Goal: Task Accomplishment & Management: Complete application form

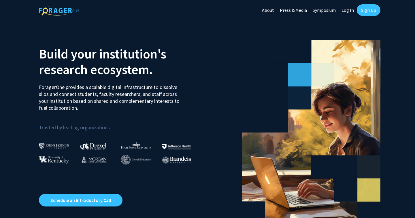
click at [349, 9] on link "Log In" at bounding box center [348, 10] width 18 height 20
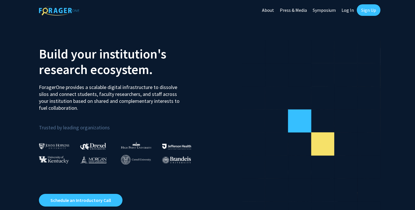
click at [349, 7] on link "Log In" at bounding box center [348, 10] width 18 height 20
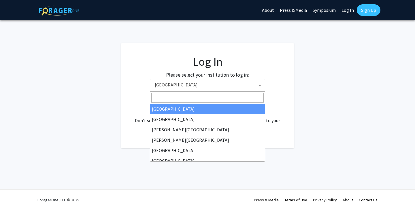
click at [236, 86] on span "Baylor University" at bounding box center [208, 85] width 112 height 12
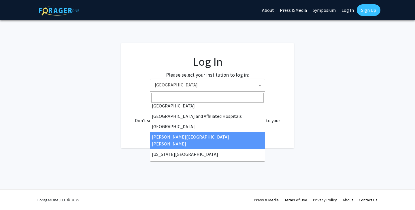
scroll to position [87, 0]
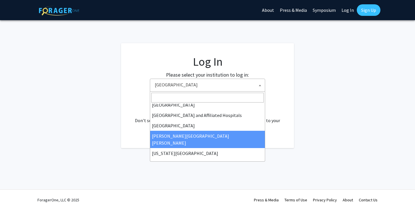
select select "1"
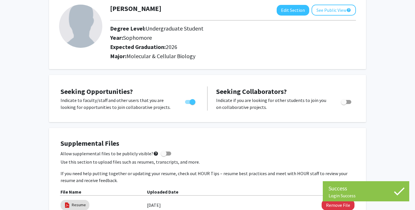
scroll to position [21, 0]
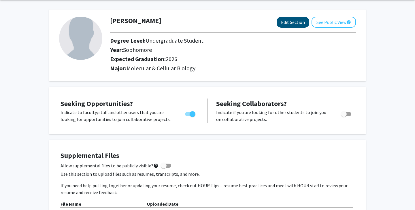
click at [288, 27] on button "Edit Section" at bounding box center [293, 22] width 33 height 11
select select "sophomore"
select select "2026"
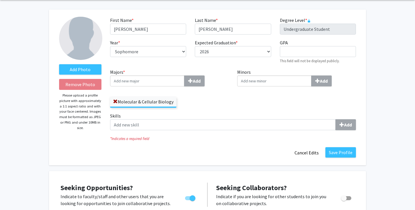
click at [153, 46] on div "Year * required --- First-year Sophomore Junior Senior Postbaccalaureate Certif…" at bounding box center [148, 51] width 85 height 25
select select "senior"
click at [147, 81] on input "Majors * Add" at bounding box center [147, 80] width 74 height 11
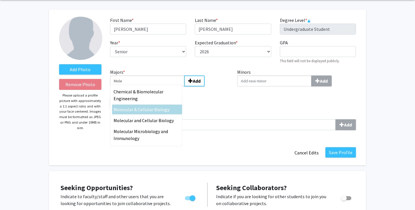
click at [158, 110] on span "cular & Cellular Biology" at bounding box center [146, 110] width 46 height 6
click at [158, 86] on input "Mole" at bounding box center [147, 80] width 74 height 11
type input "Molecular & Cellular Biology"
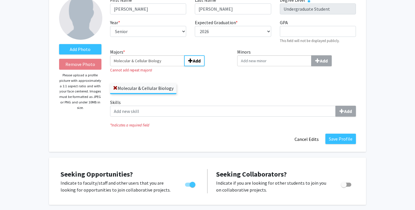
scroll to position [44, 0]
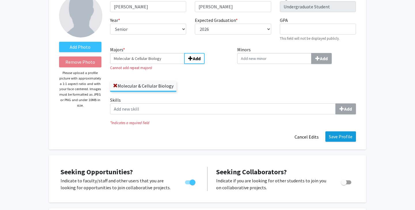
click at [347, 138] on button "Save Profile" at bounding box center [340, 136] width 31 height 10
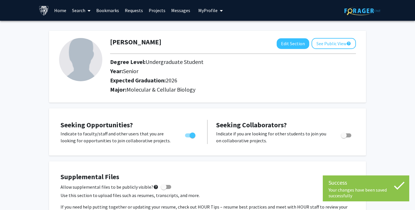
scroll to position [0, 0]
click at [72, 9] on link "Search" at bounding box center [81, 10] width 24 height 20
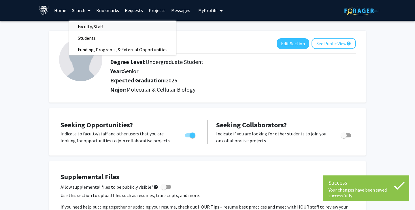
click at [81, 30] on span "Faculty/Staff" at bounding box center [90, 27] width 42 height 12
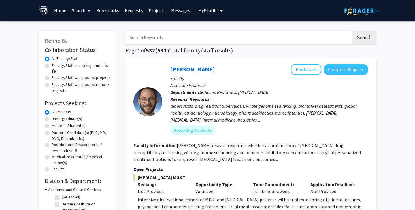
click at [72, 116] on div "All Projects" at bounding box center [78, 112] width 66 height 7
click at [72, 120] on label "Undergraduate(s)" at bounding box center [67, 119] width 31 height 6
click at [55, 120] on input "Undergraduate(s)" at bounding box center [54, 118] width 4 height 4
radio input "true"
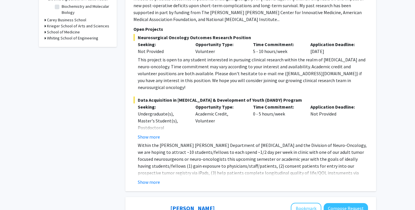
scroll to position [191, 0]
click at [158, 178] on button "Show more" at bounding box center [149, 181] width 22 height 7
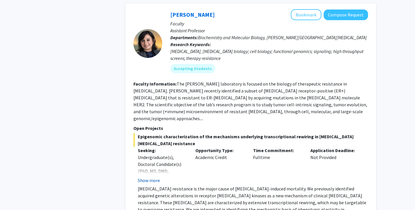
scroll to position [863, 0]
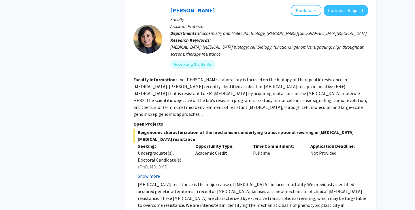
click at [158, 173] on button "Show more" at bounding box center [149, 176] width 22 height 7
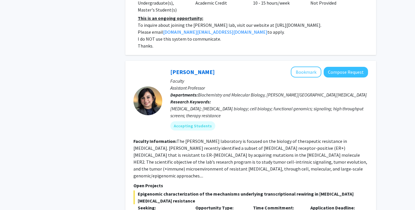
scroll to position [799, 0]
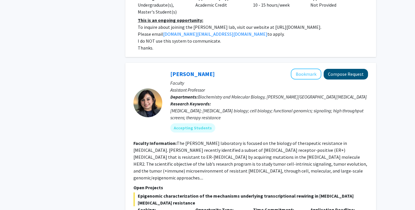
click at [362, 69] on button "Compose Request" at bounding box center [346, 74] width 44 height 11
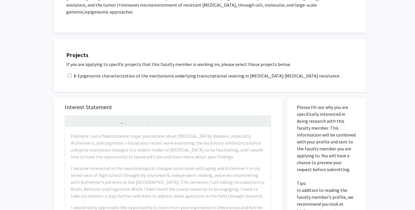
scroll to position [138, 0]
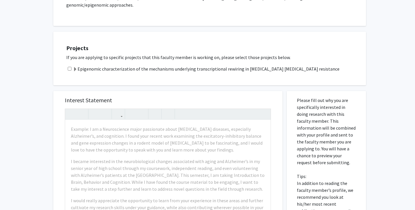
click at [68, 67] on input "checkbox" at bounding box center [70, 69] width 4 height 4
checkbox input "true"
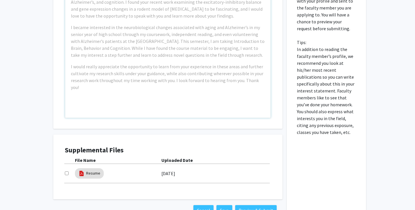
scroll to position [126, 0]
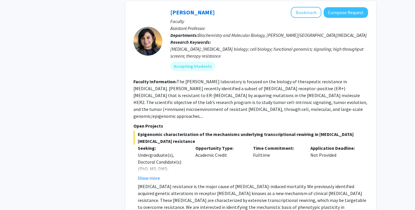
scroll to position [791, 0]
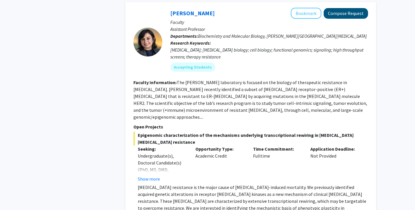
click at [349, 8] on button "Compose Request" at bounding box center [346, 13] width 44 height 11
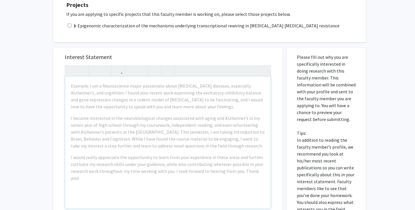
scroll to position [187, 0]
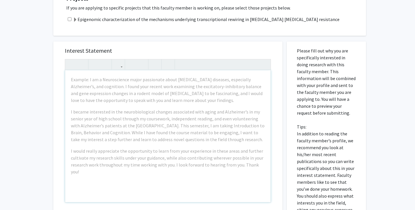
click at [245, 162] on div "Example: I am a Neuroscience major passionate about neurodegenerative diseases,…" at bounding box center [167, 136] width 205 height 132
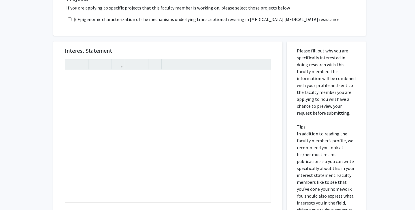
click at [266, 41] on div "Interest Statement Insert link Remove link" at bounding box center [168, 127] width 218 height 172
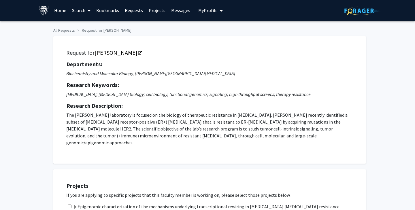
scroll to position [0, 0]
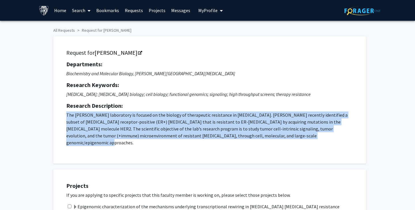
drag, startPoint x: 298, startPoint y: 137, endPoint x: 50, endPoint y: 114, distance: 248.6
click at [50, 114] on div "Request for Utthara Nayar Departments: Biochemistry and Molecular Biology, Sidn…" at bounding box center [207, 97] width 317 height 133
copy p "The Nayar laboratory is focused on the biology of therapeutic resistance in bre…"
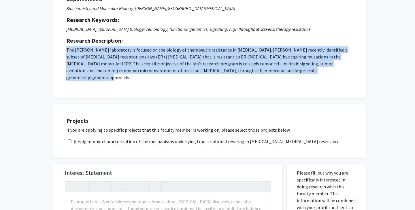
scroll to position [65, 0]
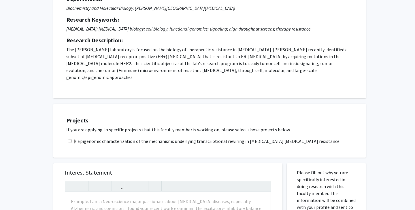
click at [188, 138] on label "Epigenomic characterization of the mechanisms underlying transcriptional rewiri…" at bounding box center [206, 141] width 266 height 7
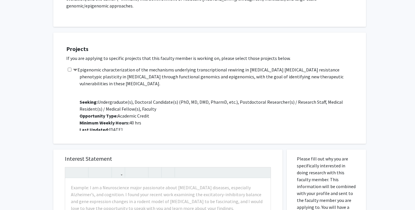
scroll to position [137, 0]
click at [69, 67] on input "checkbox" at bounding box center [70, 69] width 4 height 4
checkbox input "true"
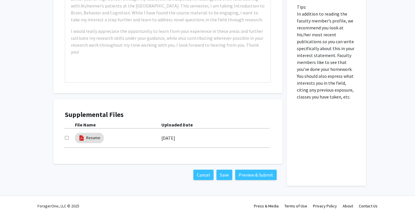
scroll to position [364, 0]
click at [98, 135] on link "Resume" at bounding box center [93, 138] width 14 height 6
select select "custom"
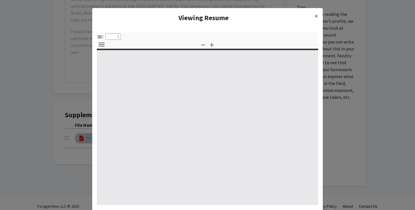
type input "0"
select select "custom"
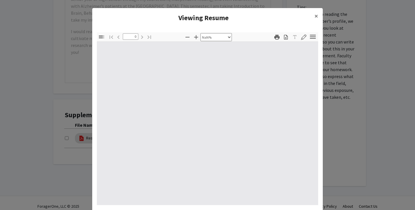
type input "1"
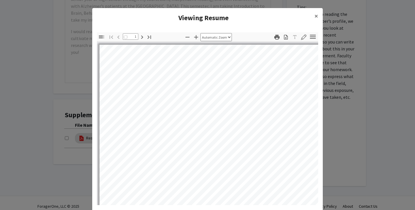
select select "auto"
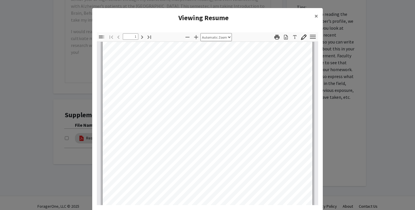
scroll to position [8, 0]
click at [316, 16] on span "×" at bounding box center [316, 16] width 4 height 9
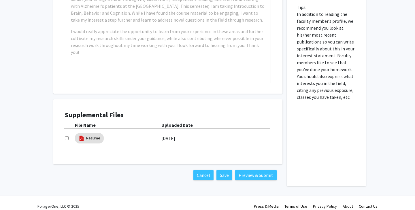
scroll to position [359, 0]
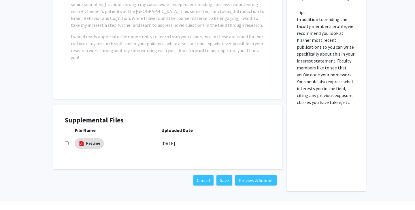
click at [67, 141] on input "checkbox" at bounding box center [67, 143] width 4 height 4
checkbox input "false"
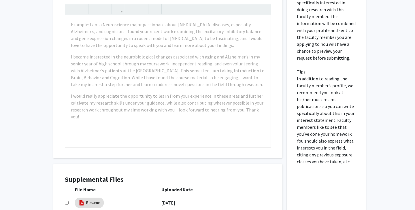
scroll to position [292, 0]
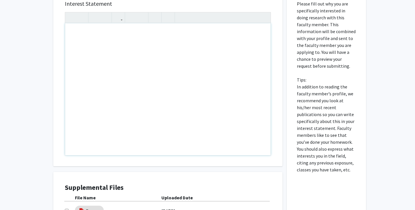
click at [109, 50] on div "Note to users with screen readers: Please press Alt+0 or Option+0 to deactivate…" at bounding box center [167, 89] width 205 height 132
paste div "Note to users with screen readers: Please press Alt+0 or Option+0 to deactivate…"
type textarea "<p>Dear Dr. Chen,</p><br><p>My name is Sunnie Lee and I am a senior at JHU stud…"
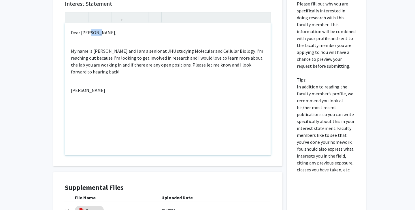
drag, startPoint x: 96, startPoint y: 28, endPoint x: 87, endPoint y: 27, distance: 8.6
click at [87, 29] on p "Dear Dr. Chen," at bounding box center [168, 32] width 194 height 7
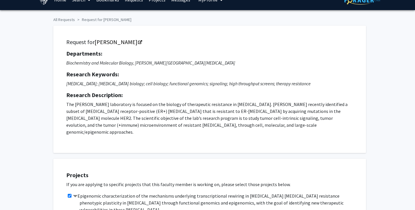
scroll to position [213, 0]
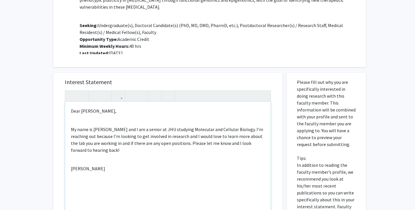
click at [89, 145] on p "My name is Sunnie Lee and I am a senior at JHU studying Molecular and Cellular …" at bounding box center [168, 140] width 194 height 28
click at [164, 138] on p "My name is Sunnie Lee and I am a senior at JHU studying Molecular and Cellular …" at bounding box center [168, 140] width 194 height 28
click at [167, 139] on p "My name is Sunnie Lee and I am a senior at JHU studying Molecular and Cellular …" at bounding box center [168, 140] width 194 height 28
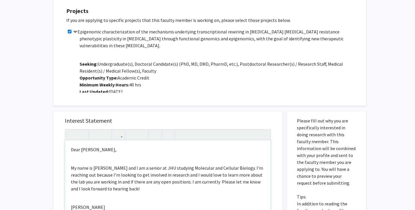
scroll to position [199, 0]
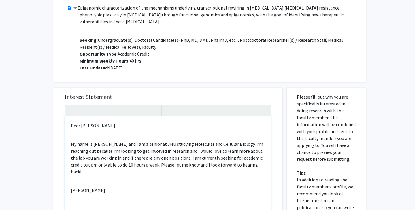
click at [89, 158] on p "My name is Sunnie Lee and I am a senior at JHU studying Molecular and Cellular …" at bounding box center [168, 158] width 194 height 35
click at [110, 159] on p "My name is Sunnie Lee and I am a senior at JHU studying Molecular and Cellular …" at bounding box center [168, 158] width 194 height 35
type textarea "<p>Dear Dr. Nayar,</p><br><p>My name is Sunnie Lee and I am a senior at JHU stu…"
click at [131, 179] on div "Dear Dr. Nayar, My name is Sunnie Lee and I am a senior at JHU studying Molecul…" at bounding box center [167, 182] width 205 height 132
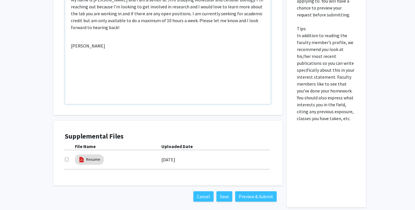
scroll to position [348, 0]
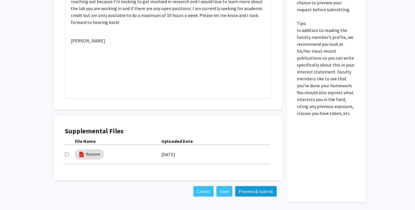
click at [249, 188] on button "Preview & Submit" at bounding box center [255, 191] width 41 height 10
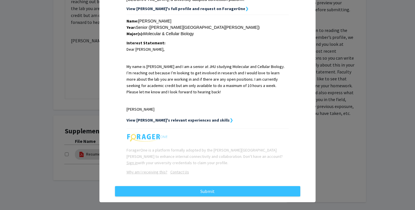
scroll to position [118, 0]
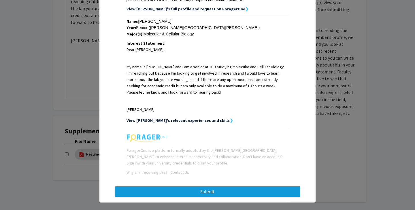
click at [219, 187] on button "Submit" at bounding box center [207, 191] width 185 height 10
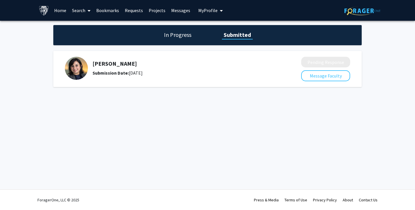
click at [81, 12] on link "Search" at bounding box center [81, 10] width 24 height 20
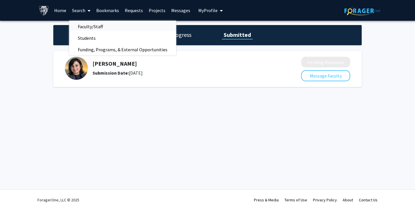
click at [90, 25] on span "Faculty/Staff" at bounding box center [90, 27] width 42 height 12
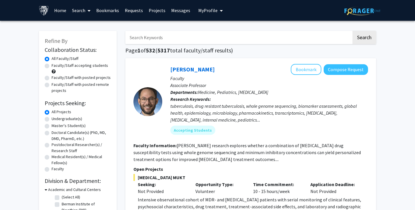
click at [79, 119] on label "Undergraduate(s)" at bounding box center [67, 119] width 31 height 6
click at [55, 119] on input "Undergraduate(s)" at bounding box center [54, 118] width 4 height 4
radio input "true"
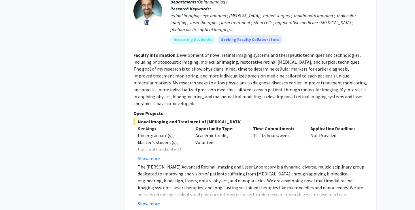
scroll to position [1618, 0]
click at [150, 201] on button "Show more" at bounding box center [149, 204] width 22 height 7
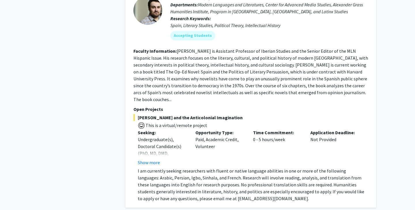
scroll to position [2482, 0]
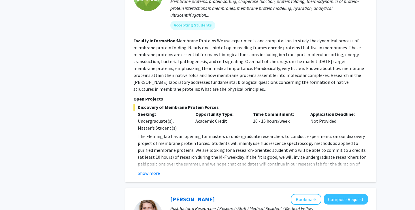
scroll to position [1154, 0]
click at [150, 170] on button "Show more" at bounding box center [149, 173] width 22 height 7
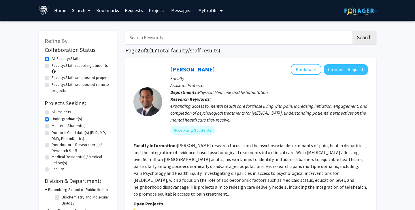
scroll to position [0, 0]
click at [131, 14] on link "Requests" at bounding box center [134, 10] width 24 height 20
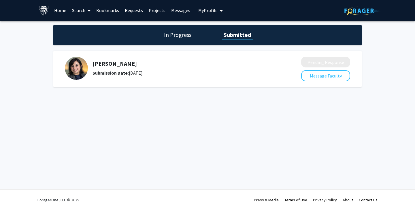
click at [118, 65] on h5 "[PERSON_NAME]" at bounding box center [181, 63] width 178 height 7
click at [174, 34] on h1 "In Progress" at bounding box center [177, 35] width 31 height 8
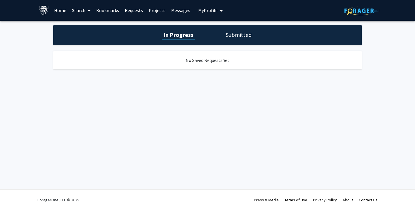
click at [239, 35] on h1 "Submitted" at bounding box center [238, 35] width 29 height 8
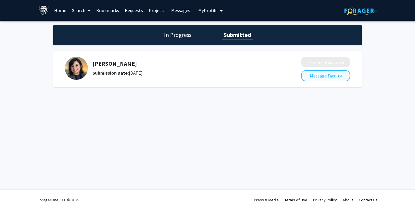
click at [324, 81] on button "Message Faculty" at bounding box center [325, 75] width 49 height 11
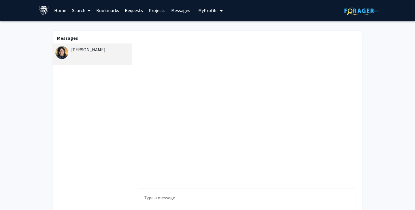
click at [179, 17] on link "Messages" at bounding box center [180, 10] width 25 height 20
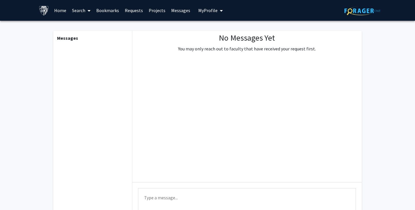
click at [122, 19] on link "Requests" at bounding box center [134, 10] width 24 height 20
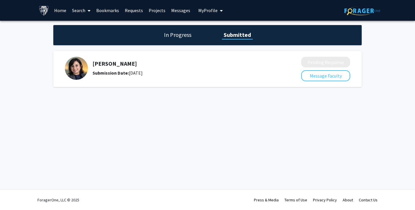
click at [139, 13] on link "Requests" at bounding box center [134, 10] width 24 height 20
click at [100, 65] on h5 "[PERSON_NAME]" at bounding box center [181, 63] width 178 height 7
click at [67, 12] on link "Home" at bounding box center [60, 10] width 18 height 20
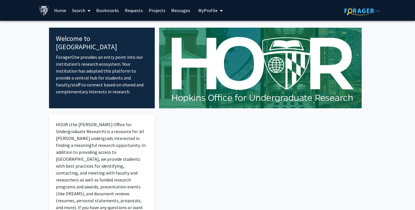
click at [90, 13] on icon at bounding box center [89, 10] width 3 height 5
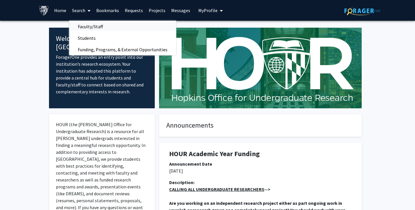
click at [100, 24] on span "Faculty/Staff" at bounding box center [90, 27] width 42 height 12
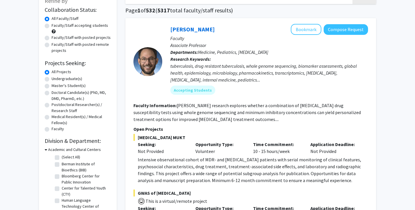
scroll to position [45, 0]
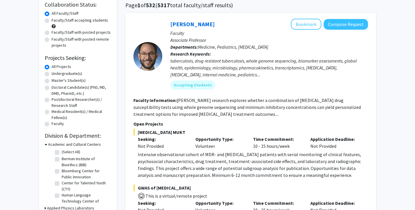
click at [58, 73] on label "Undergraduate(s)" at bounding box center [67, 74] width 31 height 6
click at [55, 73] on input "Undergraduate(s)" at bounding box center [54, 73] width 4 height 4
radio input "true"
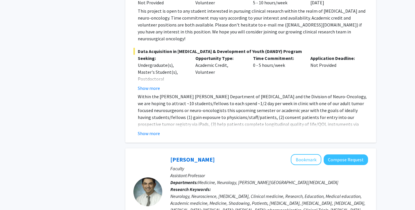
scroll to position [240, 0]
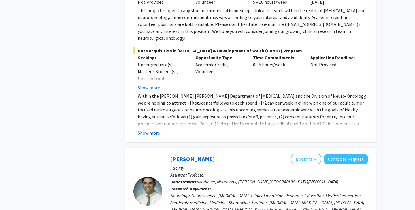
click at [156, 129] on button "Show more" at bounding box center [149, 132] width 22 height 7
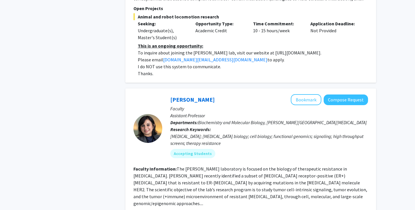
scroll to position [822, 0]
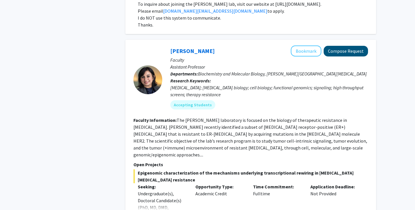
click at [345, 46] on button "Compose Request" at bounding box center [346, 51] width 44 height 11
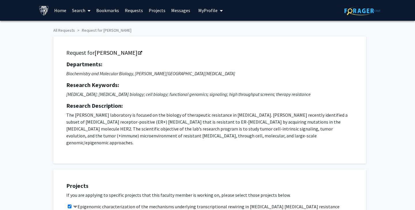
click at [206, 12] on span "My Profile" at bounding box center [207, 10] width 19 height 6
click at [160, 12] on link "Projects" at bounding box center [157, 10] width 22 height 20
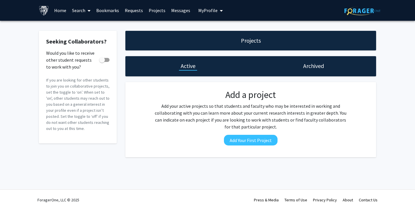
click at [133, 14] on link "Requests" at bounding box center [134, 10] width 24 height 20
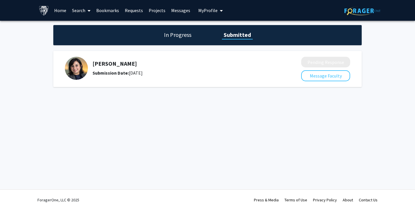
click at [114, 13] on link "Bookmarks" at bounding box center [107, 10] width 29 height 20
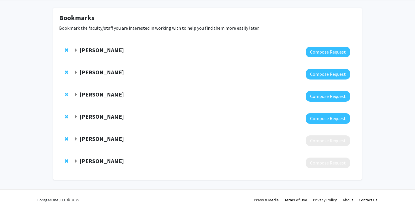
scroll to position [23, 0]
click at [92, 117] on strong "Grant Salvucci" at bounding box center [102, 116] width 44 height 7
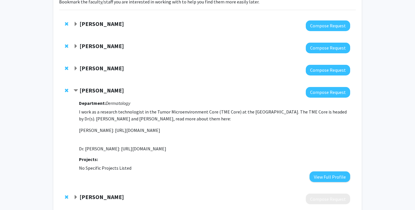
scroll to position [50, 0]
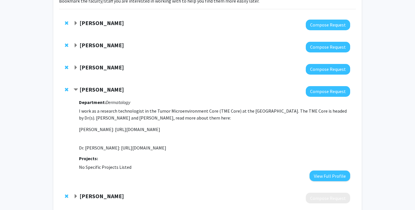
click at [91, 90] on strong "Grant Salvucci" at bounding box center [102, 89] width 44 height 7
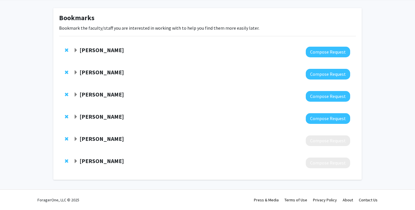
click at [91, 49] on strong "Jun Hua" at bounding box center [102, 49] width 44 height 7
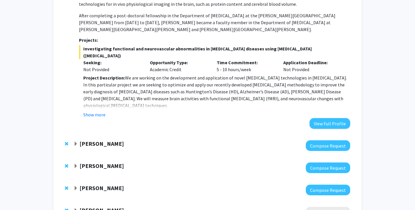
scroll to position [148, 0]
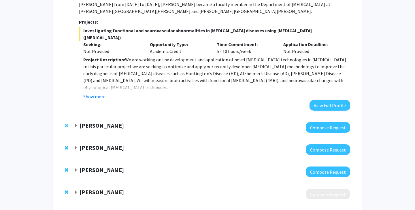
click at [103, 167] on div at bounding box center [211, 172] width 277 height 11
click at [104, 166] on strong "Grant Salvucci" at bounding box center [102, 169] width 44 height 7
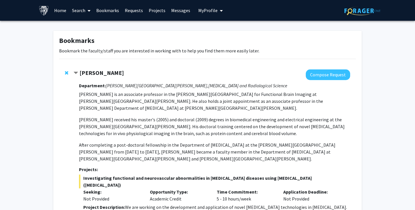
scroll to position [0, 0]
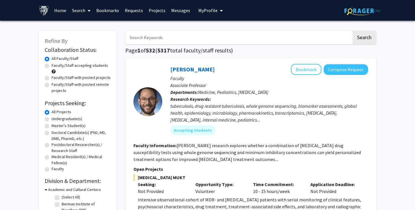
click at [165, 41] on input "Search Keywords" at bounding box center [238, 37] width 226 height 13
type input "skin"
click at [364, 38] on button "Search" at bounding box center [364, 37] width 24 height 13
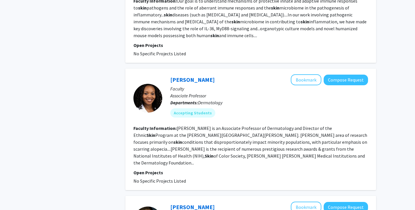
scroll to position [634, 0]
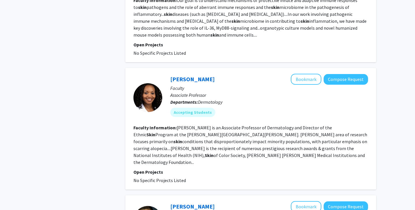
click at [258, 140] on section "Faculty Information: Crystal Aguh is an Associate Professor of Dermatology and …" at bounding box center [250, 144] width 235 height 41
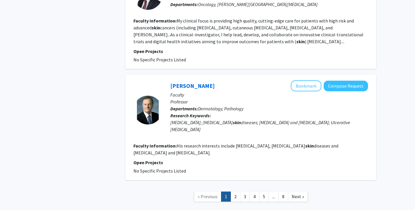
scroll to position [1077, 0]
click at [237, 192] on link "2" at bounding box center [235, 197] width 10 height 10
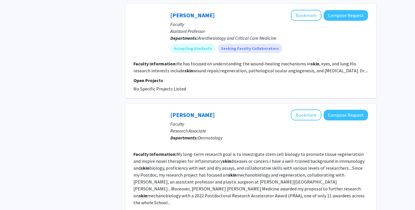
scroll to position [640, 0]
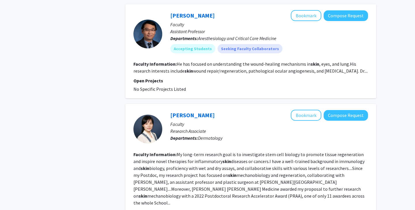
click at [164, 74] on fg-read-more "He has focused on understanding the wound-healing mechanisms in skin , eyes, an…" at bounding box center [250, 67] width 234 height 13
click at [347, 20] on button "Compose Request" at bounding box center [346, 15] width 44 height 11
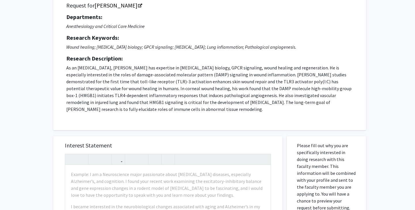
scroll to position [52, 0]
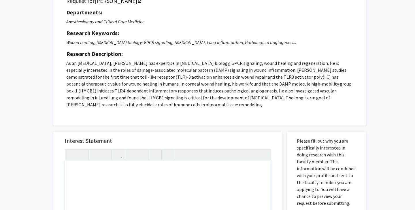
paste div "Note to users with screen readers: Please press Alt+0 or Option+0 to deactivate…"
type textarea "<p>Dear Dr. Aguh </p> <p>My name is Sunnie Lee and I am a senior at JHU studyin…"
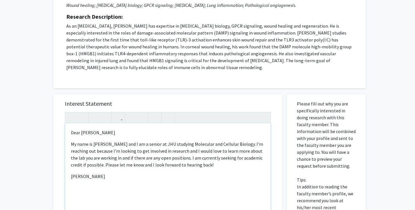
scroll to position [146, 0]
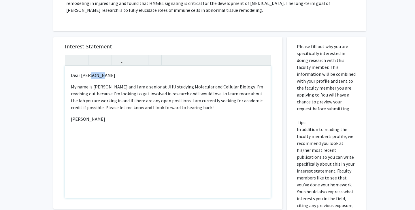
drag, startPoint x: 99, startPoint y: 76, endPoint x: 87, endPoint y: 74, distance: 11.6
click at [87, 74] on p "Dear Dr. Aguh" at bounding box center [168, 75] width 194 height 7
type textarea "<p>Dear Dr. Lin</p> <p>My name is Sunnie Lee and I am a senior at JHU studying …"
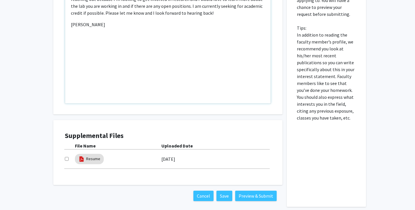
scroll to position [245, 0]
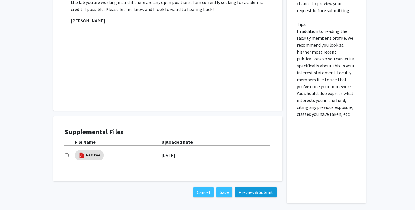
click at [246, 192] on button "Preview & Submit" at bounding box center [255, 192] width 41 height 10
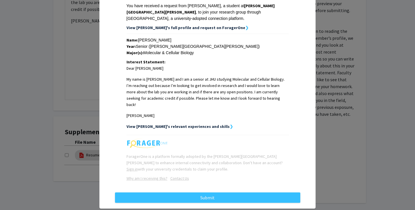
scroll to position [99, 0]
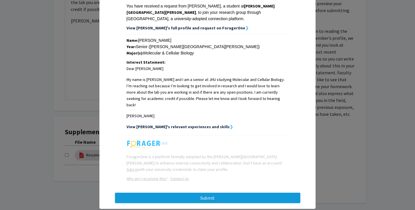
click at [212, 193] on button "Submit" at bounding box center [207, 198] width 185 height 10
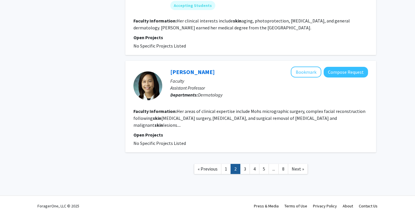
scroll to position [929, 0]
click at [244, 164] on link "3" at bounding box center [245, 169] width 10 height 10
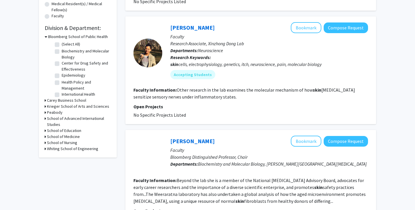
scroll to position [165, 0]
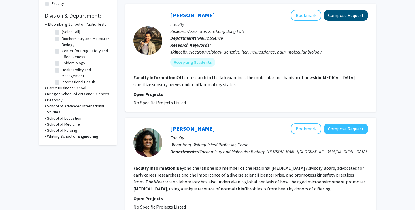
click at [338, 10] on button "Compose Request" at bounding box center [346, 15] width 44 height 11
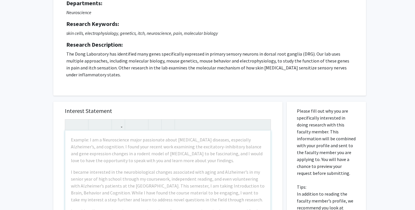
scroll to position [72, 0]
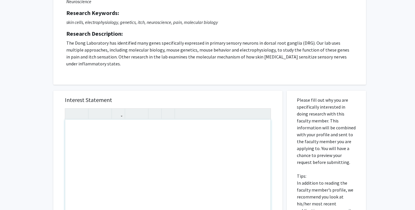
click at [101, 135] on div "Note to users with screen readers: Please press Alt+0 or Option+0 to deactivate…" at bounding box center [167, 186] width 205 height 132
paste div "Note to users with screen readers: Please press Alt+0 or Option+0 to deactivate…"
type textarea "<p>Dear Dr. Aguh </p> <p>My name is Sunnie Lee and I am a senior at JHU studyin…"
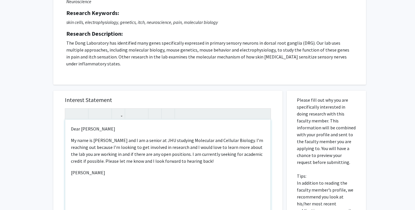
click at [216, 162] on p "My name is Sunnie Lee and I am a senior at JHU studying Molecular and Cellular …" at bounding box center [168, 151] width 194 height 28
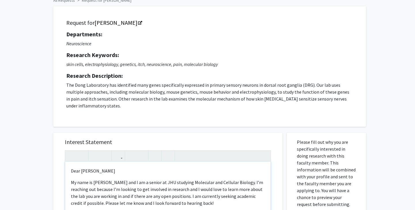
scroll to position [30, 0]
click at [99, 171] on p "Dear Dr. Aguh" at bounding box center [168, 170] width 194 height 7
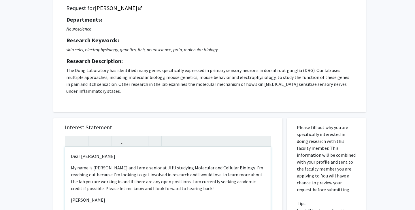
scroll to position [97, 0]
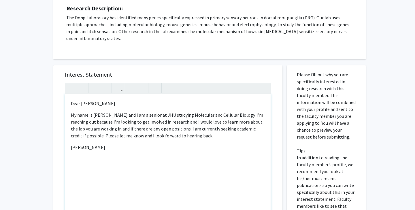
click at [93, 103] on p "Dear Dr. GOur" at bounding box center [168, 103] width 194 height 7
type textarea "<p>Dear Dr. Gour</p> <p>My name is Sunnie Lee and I am a senior at JHU studying…"
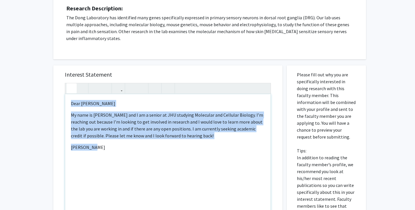
drag, startPoint x: 106, startPoint y: 166, endPoint x: 68, endPoint y: 93, distance: 82.1
click at [68, 93] on div "<p>Dear Dr. Gour</p> <p>My name is Sunnie Lee and I am a senior at JHU studying…" at bounding box center [168, 154] width 206 height 143
copy div "Dear Dr. Gour  My name is Sunnie Lee and I am a senior at JHU studying Molecul…"
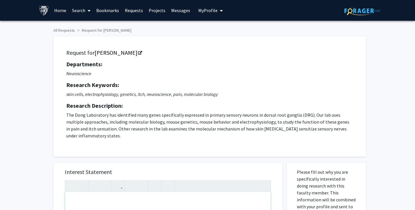
scroll to position [0, 0]
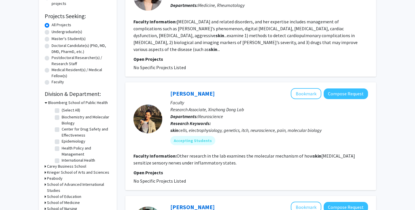
scroll to position [92, 0]
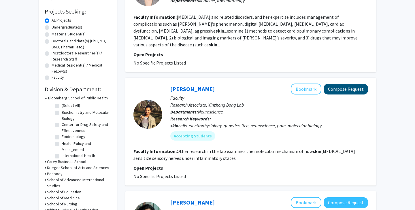
click at [337, 84] on button "Compose Request" at bounding box center [346, 89] width 44 height 11
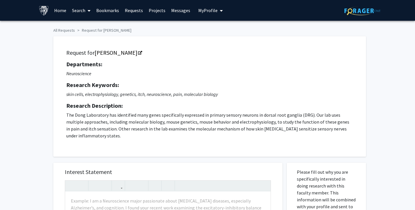
scroll to position [53, 0]
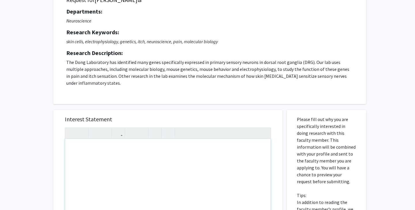
click at [133, 150] on div "Note to users with screen readers: Please press Alt+0 or Option+0 to deactivate…" at bounding box center [167, 205] width 205 height 132
paste div "Note to users with screen readers: Please press Alt+0 or Option+0 to deactivate…"
type textarea "<p>Dear Dr. Gour</p><br> <p>My name is Sunnie Lee and I am a senior at JHU stud…"
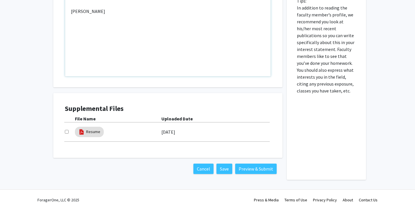
scroll to position [248, 0]
click at [259, 171] on button "Preview & Submit" at bounding box center [255, 169] width 41 height 10
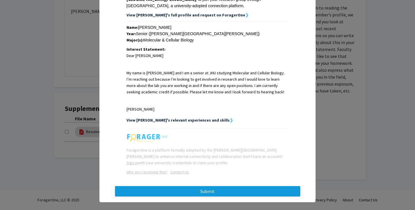
scroll to position [111, 0]
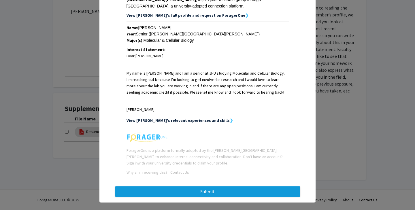
click at [211, 187] on button "Submit" at bounding box center [207, 191] width 185 height 10
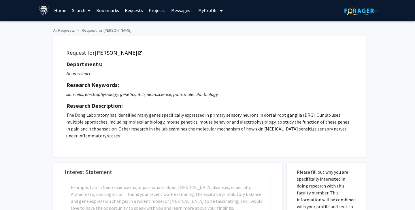
scroll to position [12, 0]
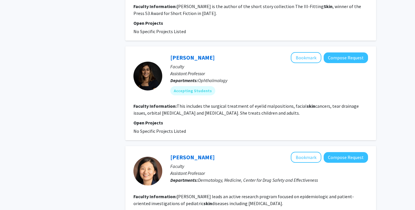
scroll to position [874, 0]
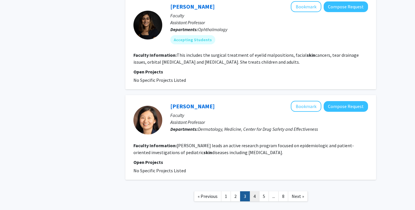
click at [254, 191] on link "4" at bounding box center [254, 196] width 10 height 10
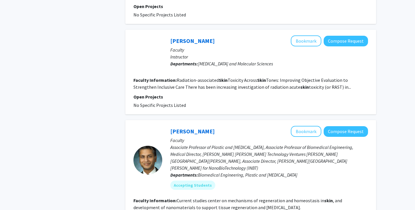
scroll to position [899, 0]
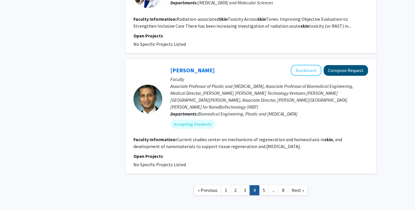
click at [340, 65] on button "Compose Request" at bounding box center [346, 70] width 44 height 11
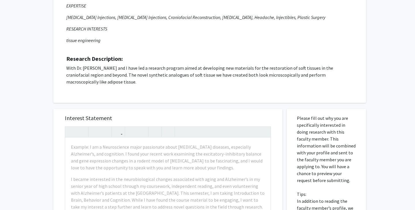
scroll to position [92, 0]
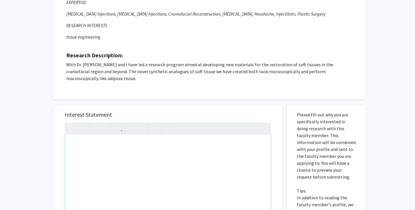
click at [132, 141] on div "Note to users with screen readers: Please press Alt+0 or Option+0 to deactivate…" at bounding box center [167, 200] width 205 height 132
paste div "Note to users with screen readers: Please press Alt+0 or Option+0 to deactivate…"
type textarea "<p>Dear Dr. Gour</p><br> <p>My name is Sunnie Lee and I am a senior at JHU stud…"
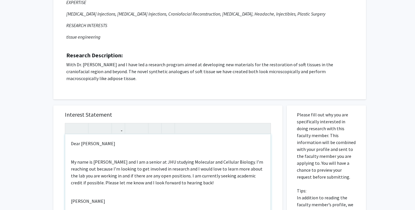
click at [96, 145] on p "Dear Dr. Gour" at bounding box center [168, 143] width 194 height 7
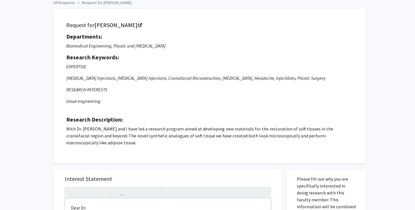
scroll to position [29, 0]
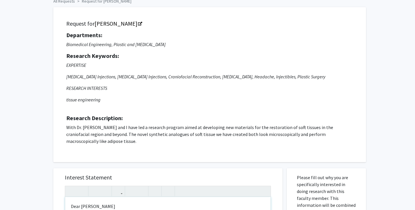
type textarea "<p>Dear Dr. Reddy,</p><br> <p>My name is Sunnie Lee and I am a senior at JHU st…"
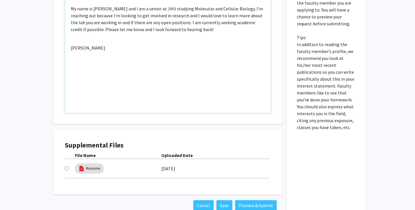
scroll to position [252, 0]
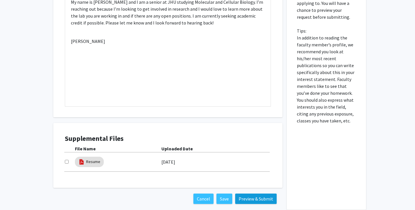
click at [248, 203] on button "Preview & Submit" at bounding box center [255, 199] width 41 height 10
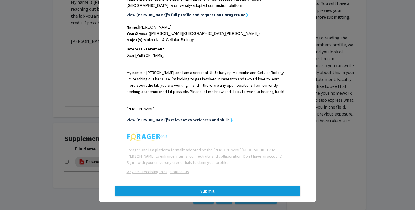
scroll to position [111, 0]
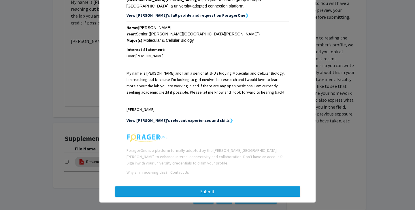
click at [223, 186] on button "Submit" at bounding box center [207, 191] width 185 height 10
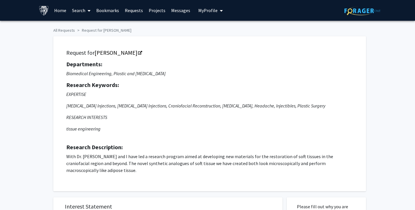
scroll to position [54, 0]
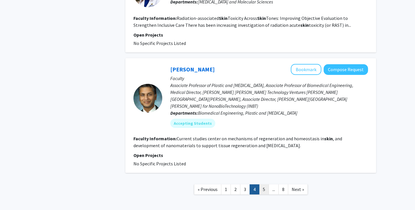
scroll to position [899, 0]
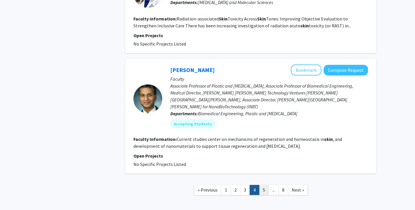
click at [262, 185] on link "5" at bounding box center [264, 190] width 10 height 10
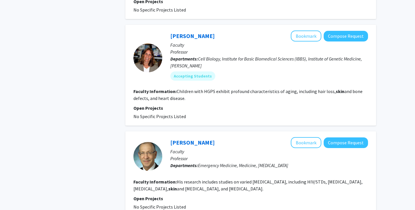
scroll to position [827, 0]
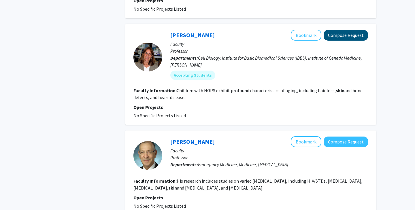
click at [336, 30] on button "Compose Request" at bounding box center [346, 35] width 44 height 11
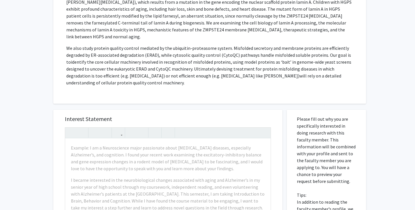
scroll to position [147, 0]
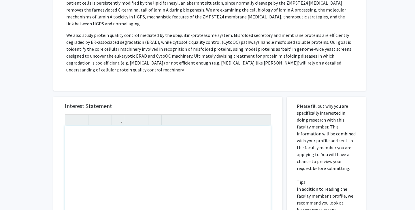
click at [216, 143] on div "Note to users with screen readers: Please press Alt+0 or Option+0 to deactivate…" at bounding box center [167, 192] width 205 height 132
paste div "Note to users with screen readers: Please press Alt+0 or Option+0 to deactivate…"
type textarea "<p>Dear Dr. Gour</p><br> <p>My name is Sunnie Lee and I am a senior at JHU stud…"
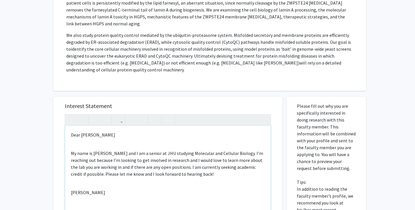
click at [97, 131] on p "Dear Dr. Gour" at bounding box center [168, 134] width 194 height 7
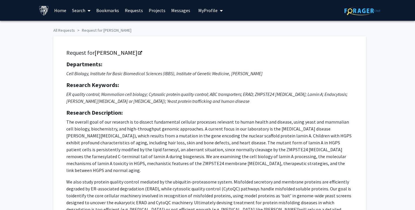
scroll to position [171, 0]
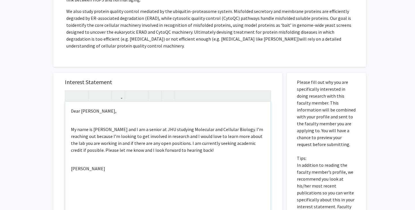
type textarea "<p>Dear Dr. MIchaelis,</p><br> <p>My name is Sunnie Lee and I am a senior at JH…"
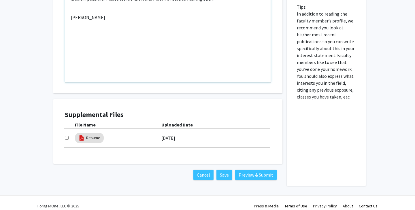
scroll to position [322, 0]
click at [258, 170] on button "Preview & Submit" at bounding box center [255, 175] width 41 height 10
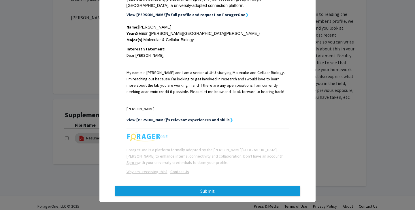
scroll to position [111, 0]
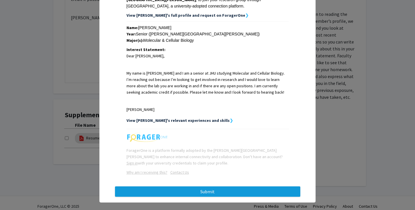
click at [201, 186] on button "Submit" at bounding box center [207, 191] width 185 height 10
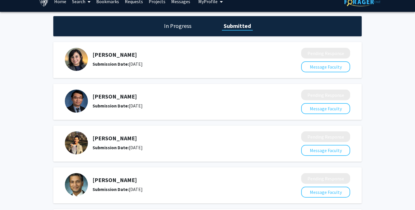
scroll to position [60, 0]
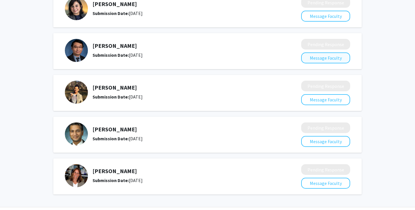
click at [314, 60] on button "Message Faculty" at bounding box center [325, 57] width 49 height 11
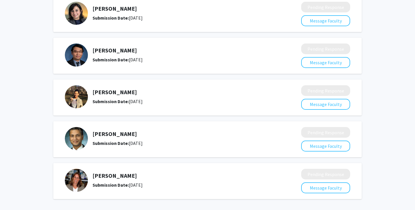
scroll to position [53, 0]
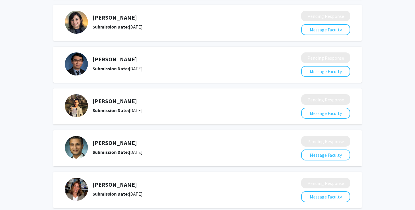
scroll to position [46, 0]
